Goal: Information Seeking & Learning: Learn about a topic

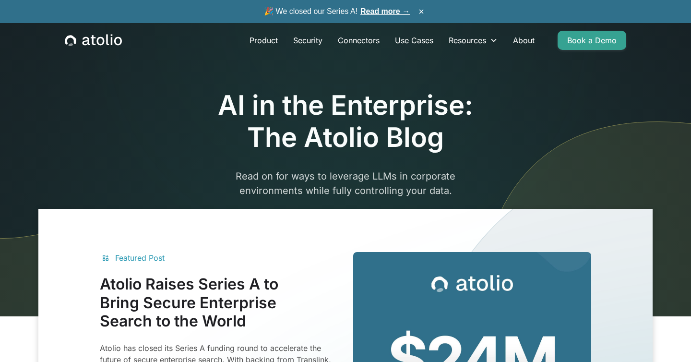
click at [385, 11] on link "Read more →" at bounding box center [384, 11] width 49 height 8
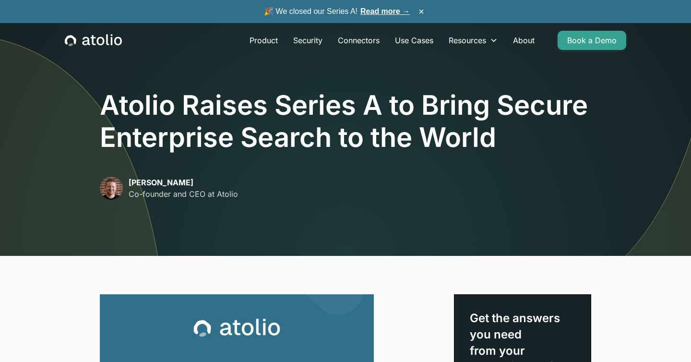
click at [287, 240] on img at bounding box center [473, 97] width 436 height 317
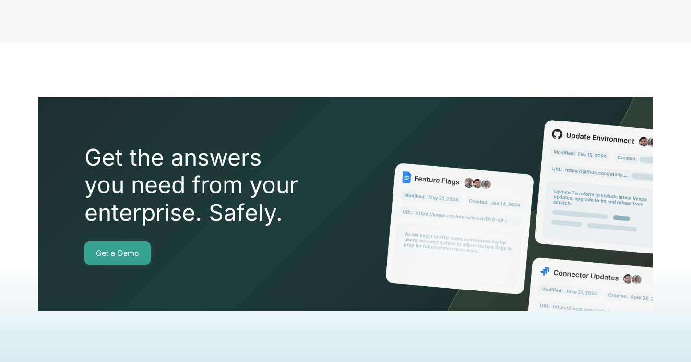
scroll to position [2571, 0]
